Goal: Navigation & Orientation: Find specific page/section

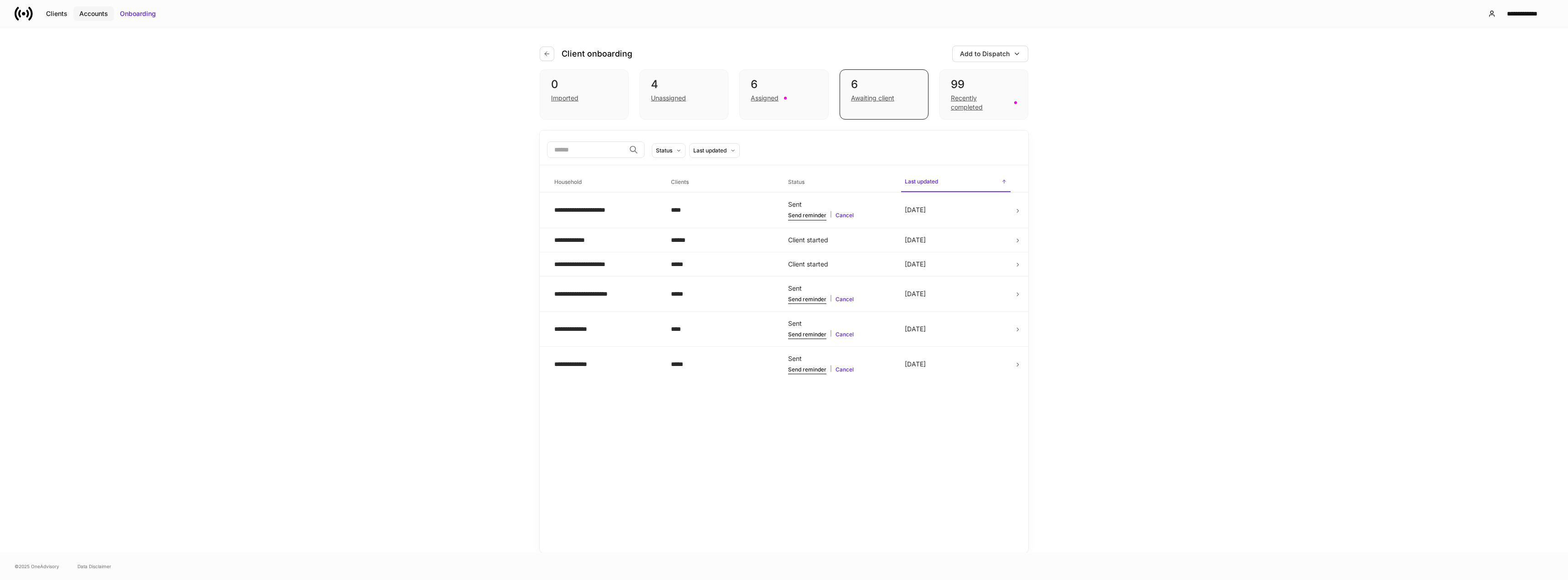
click at [94, 16] on div "Accounts" at bounding box center [94, 14] width 29 height 9
